Goal: Communication & Community: Share content

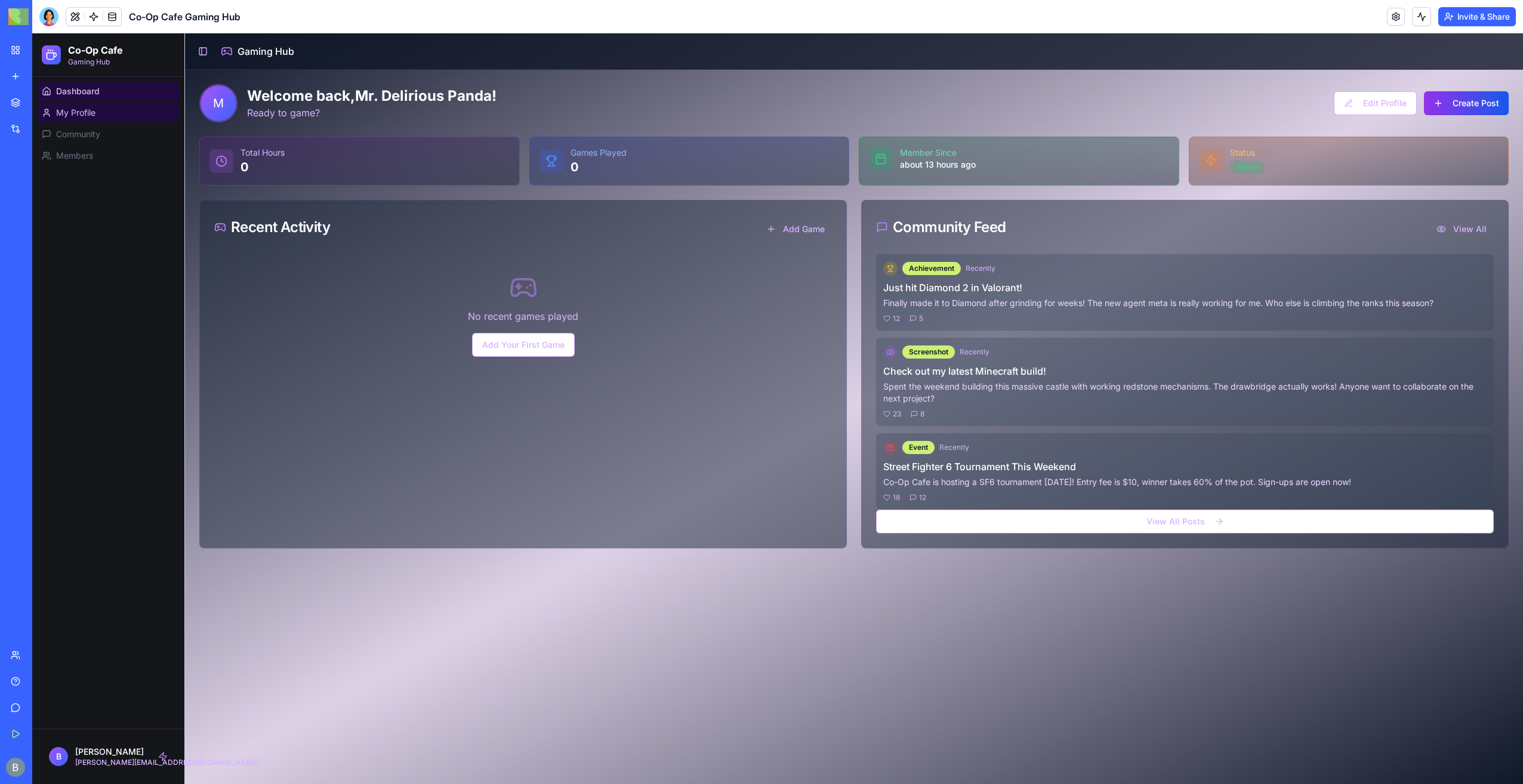
click at [130, 110] on link "My Profile" at bounding box center [108, 112] width 143 height 19
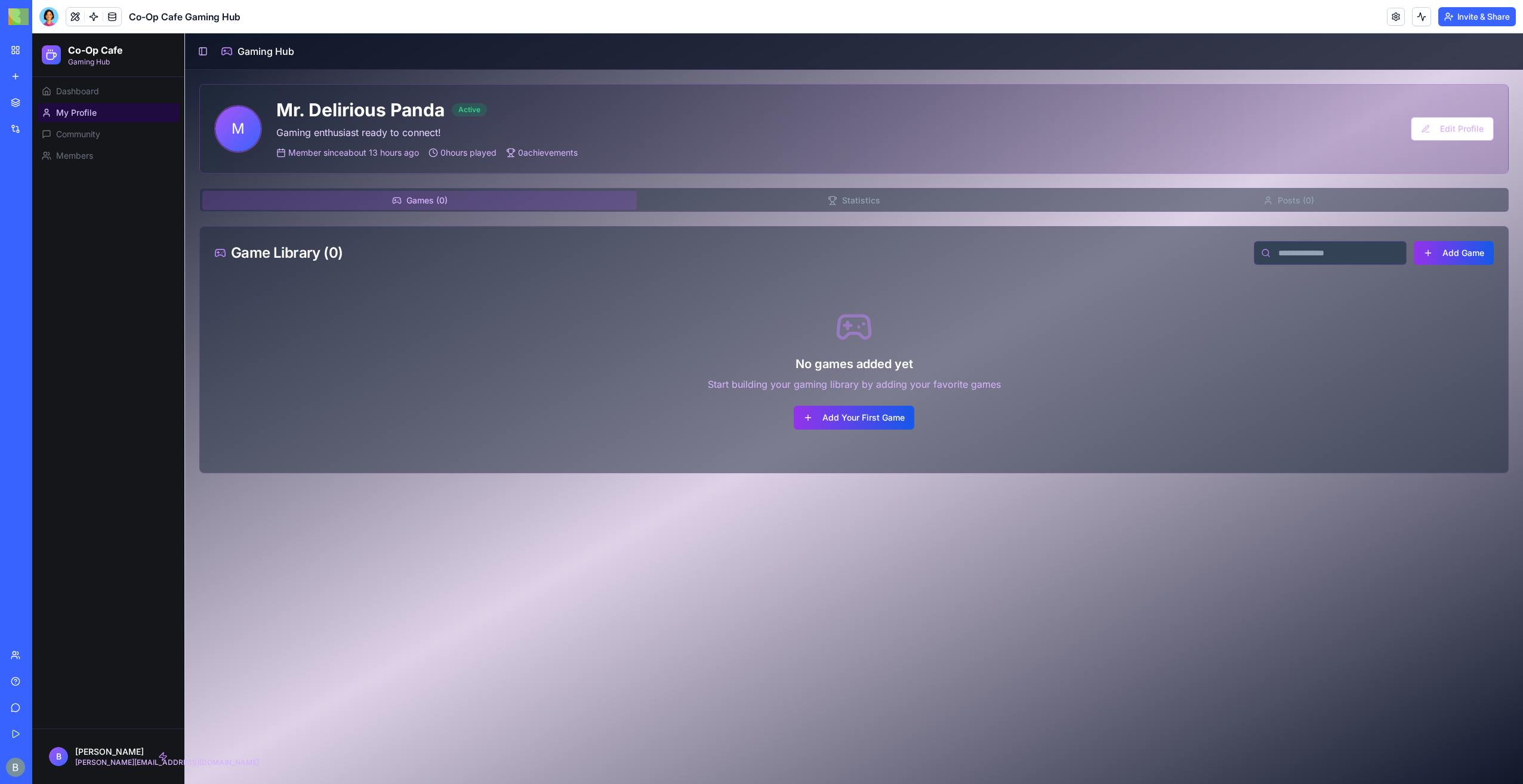
click at [779, 209] on button "Statistics" at bounding box center [854, 200] width 434 height 19
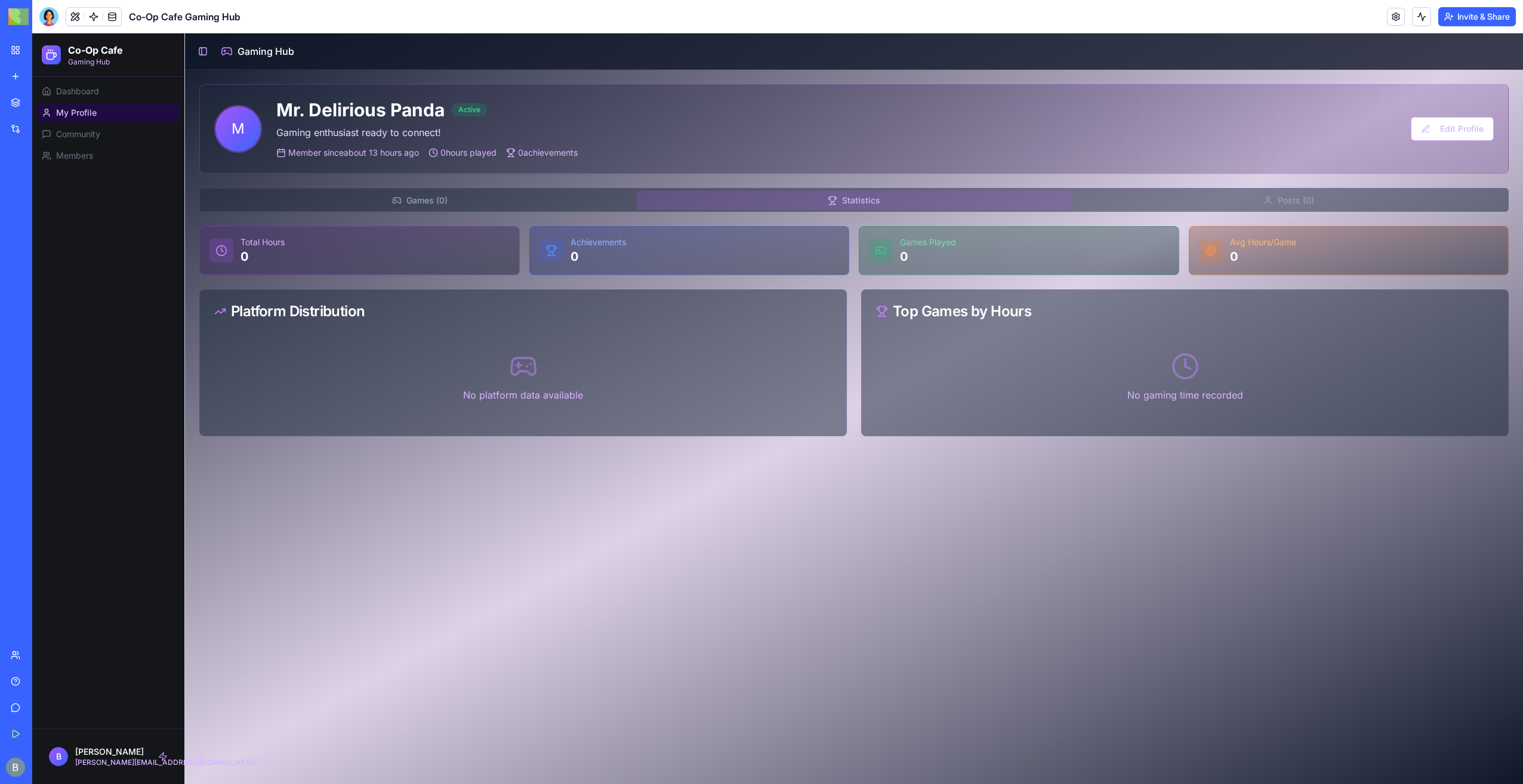
click at [1258, 199] on button "Posts ( 0 )" at bounding box center [1288, 200] width 434 height 19
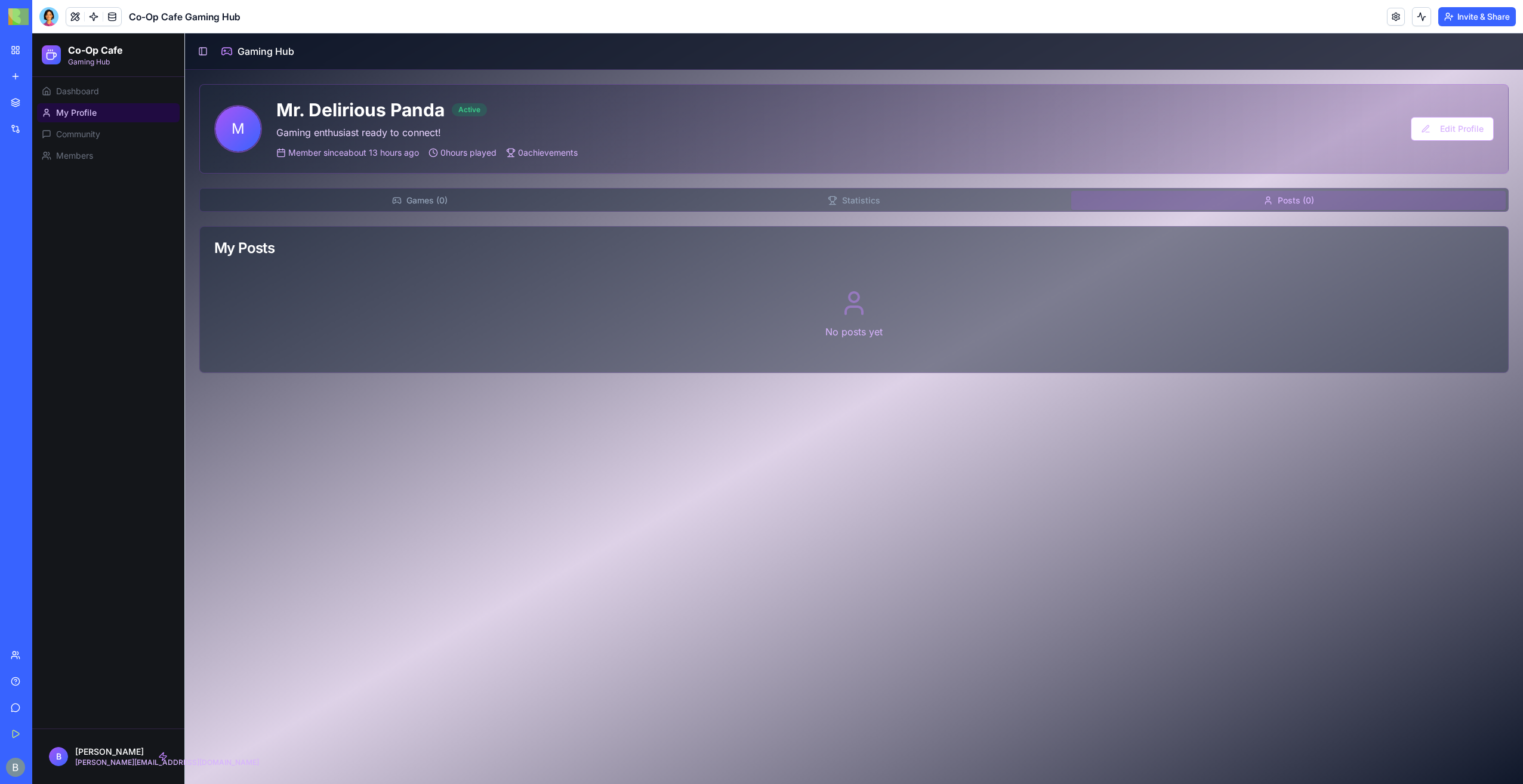
click at [872, 203] on button "Statistics" at bounding box center [854, 200] width 434 height 19
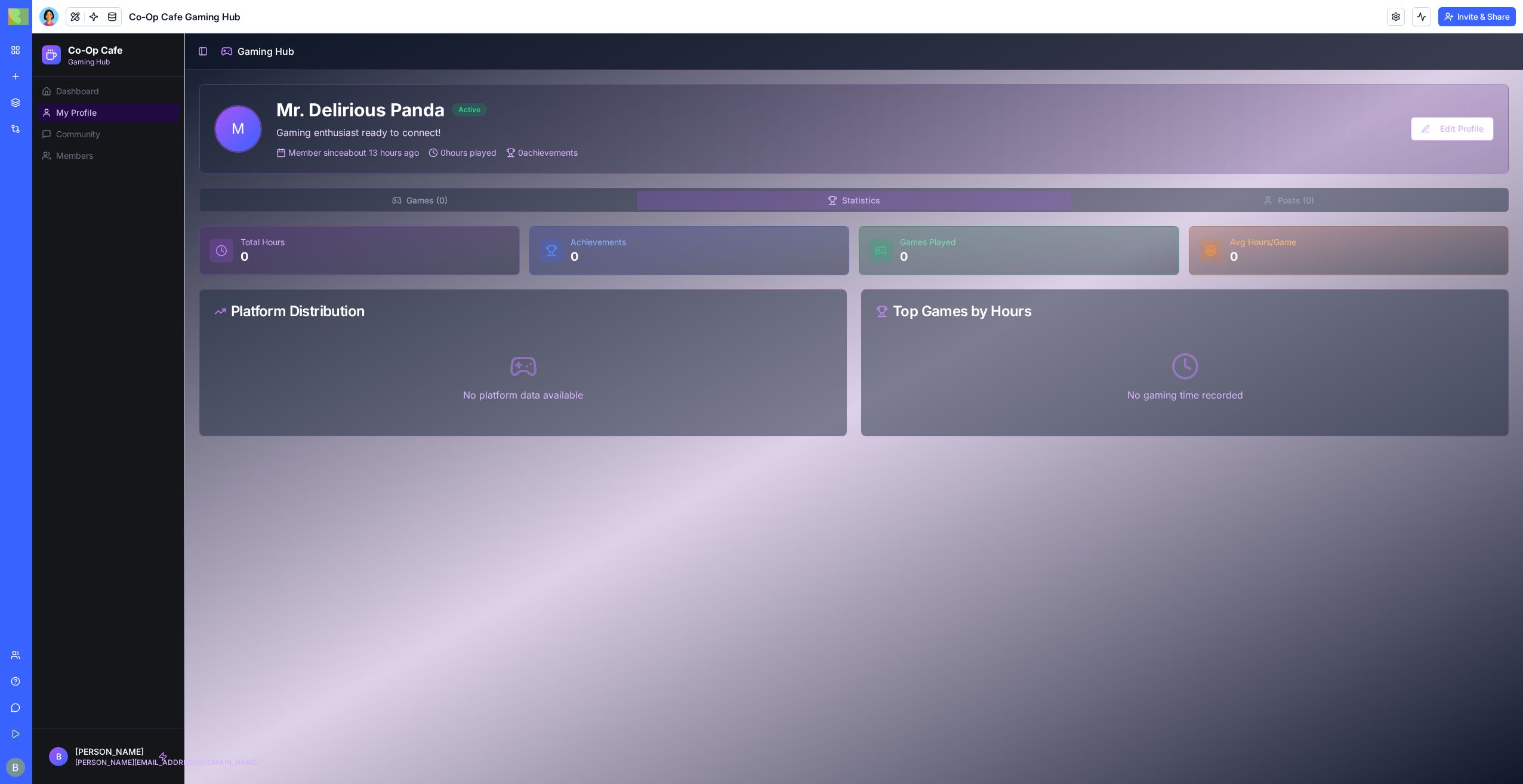
click at [482, 200] on button "Games ( 0 )" at bounding box center [420, 200] width 434 height 19
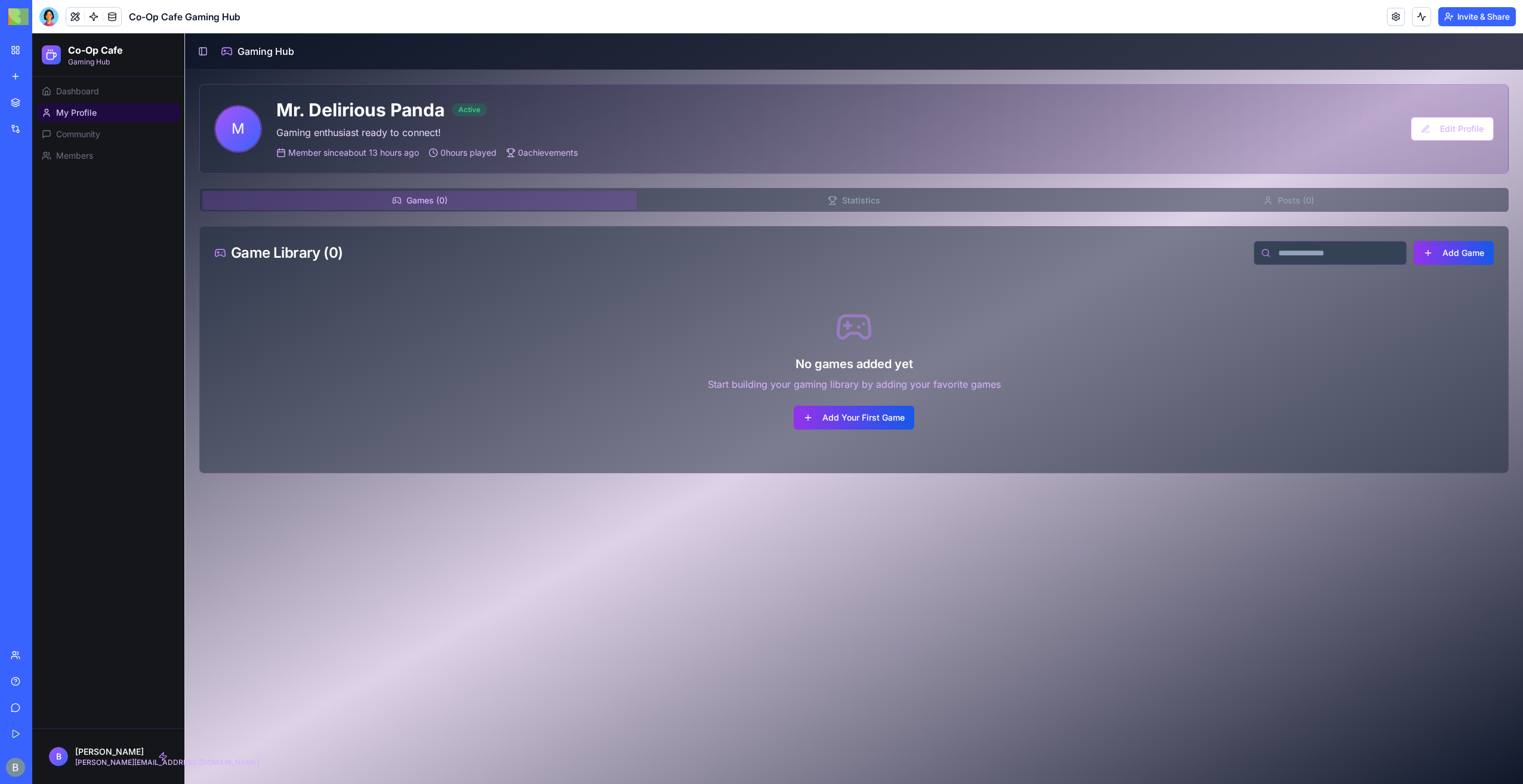
click at [759, 210] on div "Games ( 0 ) Statistics Posts ( 0 )" at bounding box center [854, 200] width 1309 height 24
click at [787, 191] on button "Statistics" at bounding box center [854, 200] width 434 height 19
click at [466, 195] on button "Games ( 0 )" at bounding box center [420, 200] width 434 height 19
click at [44, 18] on div at bounding box center [49, 17] width 19 height 19
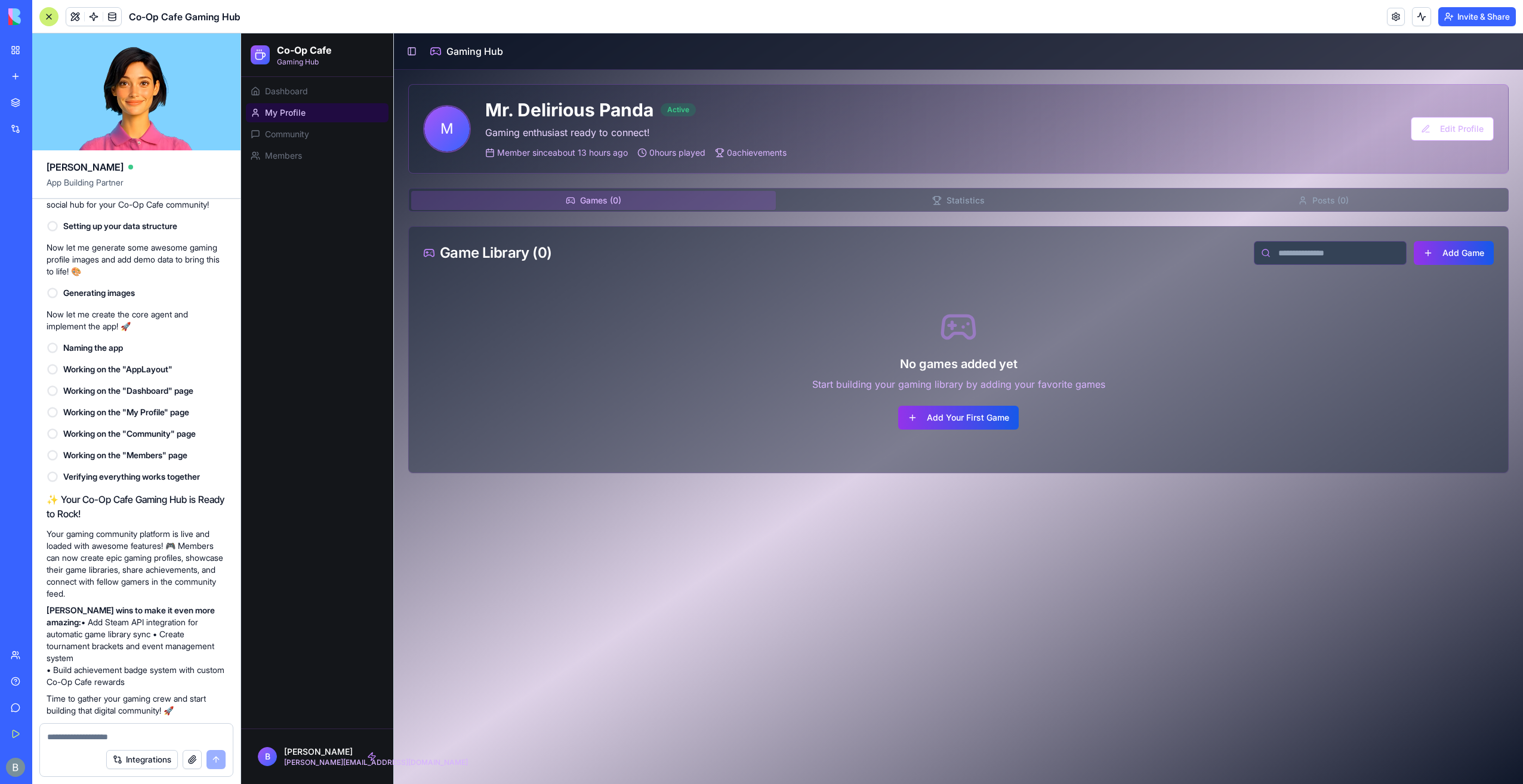
click at [162, 728] on div at bounding box center [136, 733] width 193 height 19
click at [155, 738] on textarea at bounding box center [136, 736] width 179 height 12
type textarea "**********"
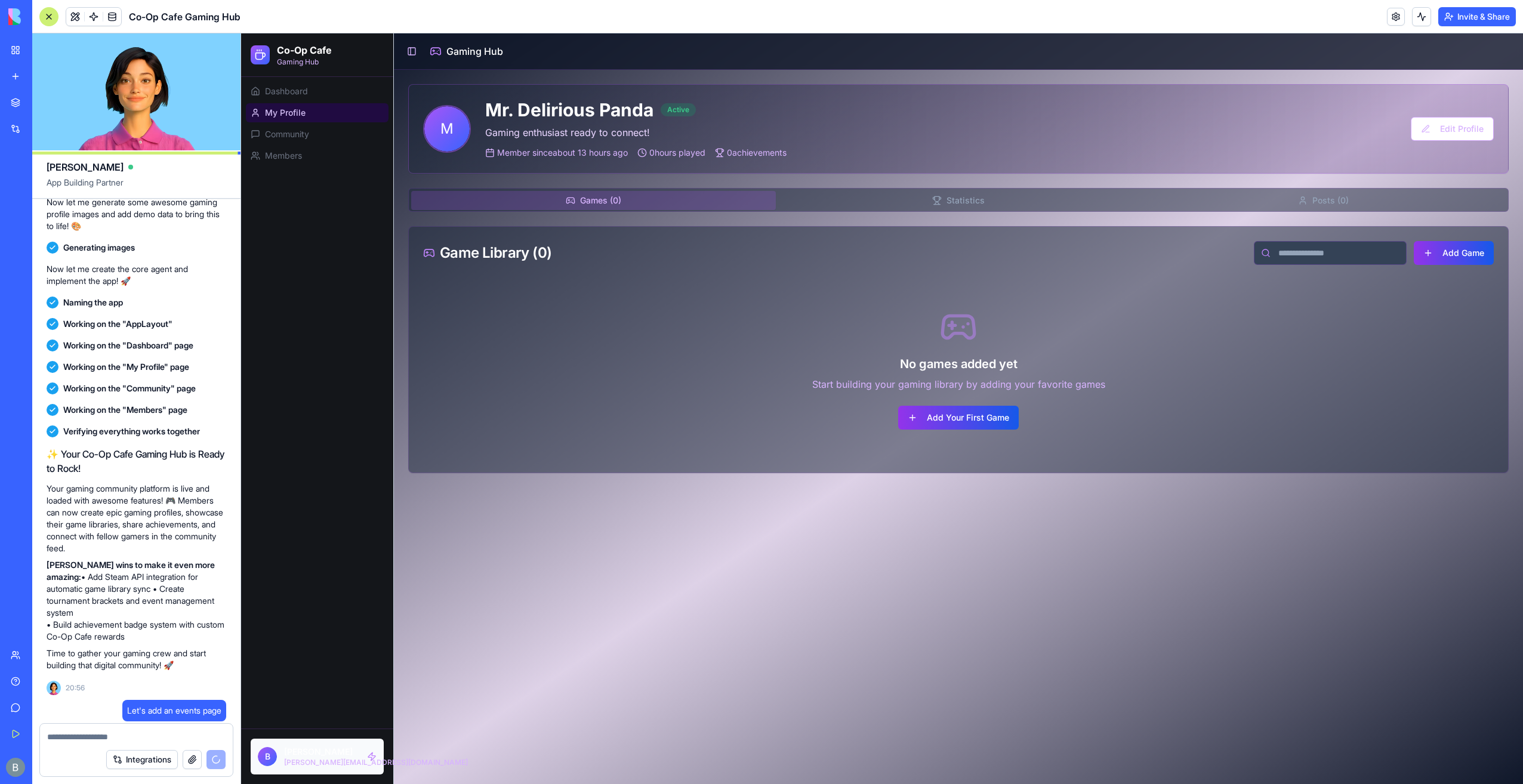
click at [377, 757] on html "Co-Op Cafe Gaming Hub Dashboard My Profile Community Members B Benjamin [EMAIL_…" at bounding box center [882, 408] width 1281 height 751
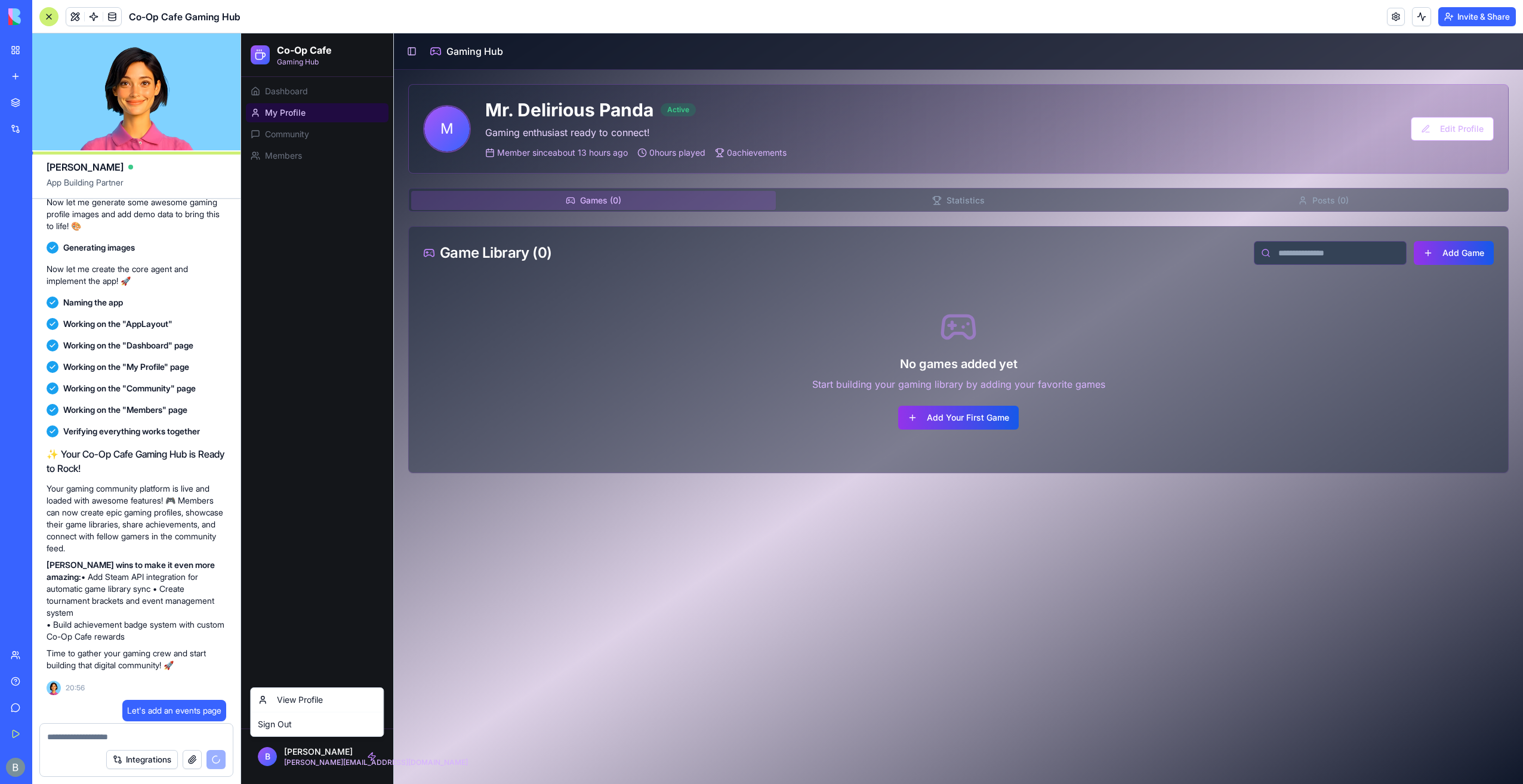
click at [377, 657] on html "Co-Op Cafe Gaming Hub Dashboard My Profile Community Members B Benjamin [EMAIL_…" at bounding box center [882, 408] width 1281 height 751
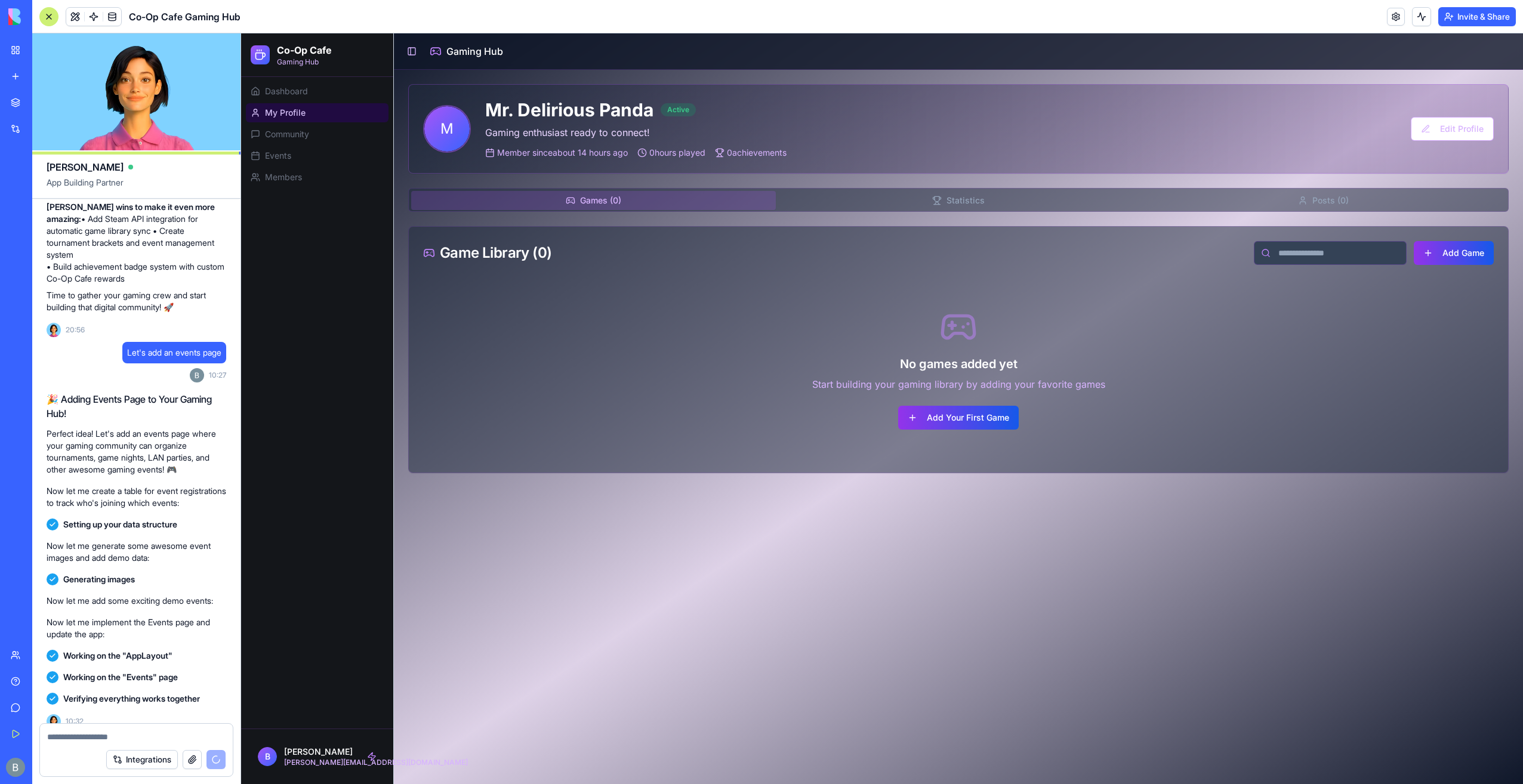
scroll to position [933, 0]
